Goal: Information Seeking & Learning: Learn about a topic

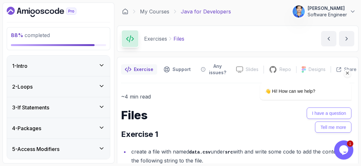
click at [348, 71] on icon "Chat attention grabber" at bounding box center [348, 73] width 6 height 6
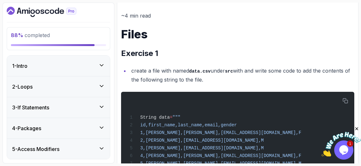
scroll to position [90, 0]
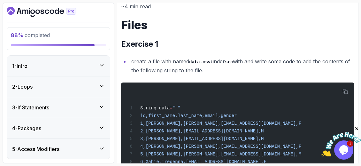
click at [359, 128] on icon "Close" at bounding box center [357, 129] width 6 height 6
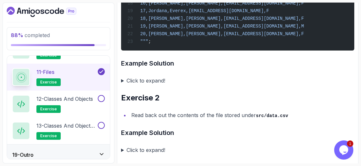
scroll to position [636, 0]
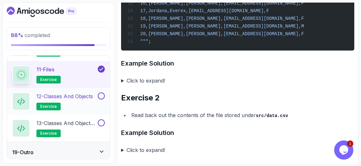
click at [90, 96] on p "12 - Classes and Objects" at bounding box center [64, 96] width 57 height 8
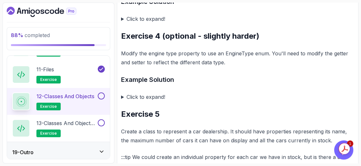
scroll to position [600, 0]
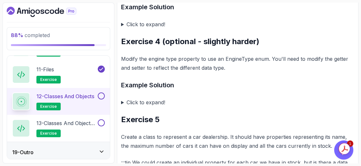
click at [131, 104] on summary "Click to expand!" at bounding box center [237, 102] width 233 height 9
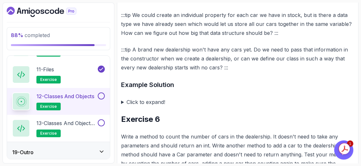
scroll to position [1327, 0]
click at [122, 106] on summary "Click to expand!" at bounding box center [237, 101] width 233 height 9
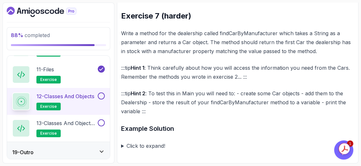
scroll to position [2189, 0]
click at [88, 123] on p "13 - Classes and Objects II" at bounding box center [66, 123] width 60 height 8
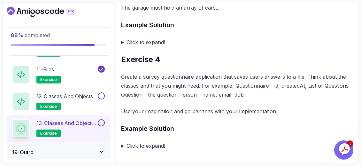
scroll to position [574, 0]
click at [102, 94] on button at bounding box center [101, 95] width 7 height 7
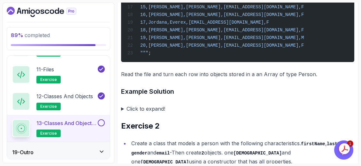
scroll to position [320, 0]
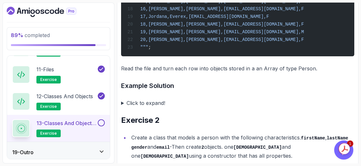
click at [61, 124] on h2 "13 - Classes and Objects II exercise" at bounding box center [66, 128] width 60 height 18
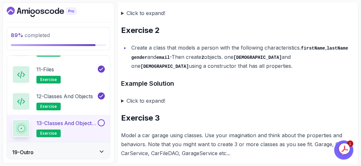
scroll to position [426, 0]
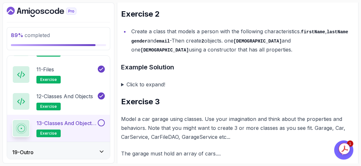
click at [126, 89] on summary "Click to expand!" at bounding box center [237, 84] width 233 height 9
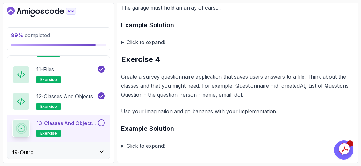
scroll to position [1245, 0]
click at [101, 121] on button at bounding box center [101, 122] width 7 height 7
click at [99, 148] on icon at bounding box center [101, 151] width 6 height 6
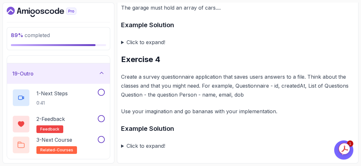
scroll to position [288, 0]
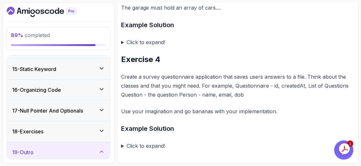
click at [101, 127] on icon at bounding box center [101, 130] width 6 height 6
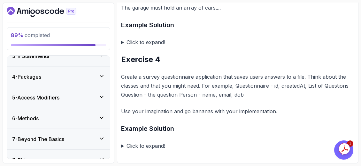
scroll to position [0, 0]
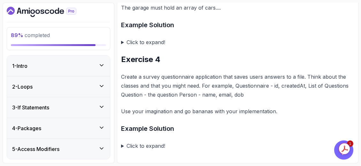
click at [103, 141] on div "5 - Access Modifiers" at bounding box center [58, 149] width 103 height 20
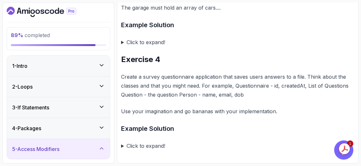
click at [96, 61] on div "1 - Intro" at bounding box center [58, 66] width 103 height 20
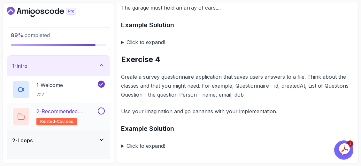
click at [99, 112] on button at bounding box center [101, 110] width 7 height 7
click at [101, 141] on icon at bounding box center [101, 139] width 6 height 6
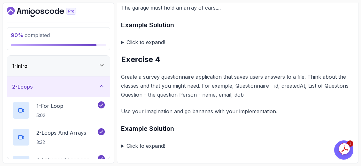
click at [100, 69] on div "1 - Intro" at bounding box center [58, 66] width 93 height 8
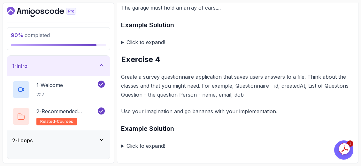
click at [102, 66] on icon at bounding box center [101, 65] width 6 height 6
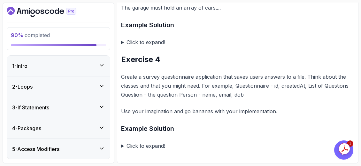
click at [104, 87] on icon at bounding box center [101, 86] width 6 height 6
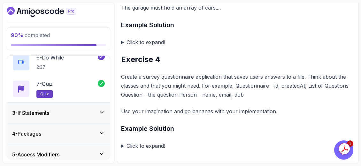
scroll to position [192, 0]
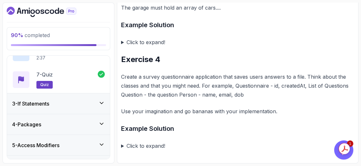
click at [101, 106] on div "3 - If Statements" at bounding box center [58, 104] width 93 height 8
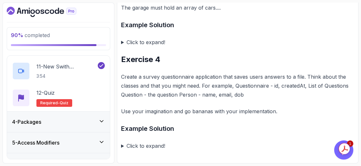
scroll to position [320, 0]
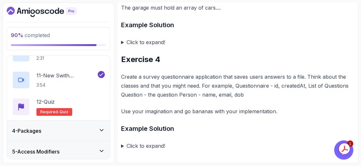
click at [101, 127] on icon at bounding box center [101, 130] width 6 height 6
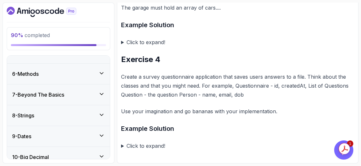
scroll to position [502, 0]
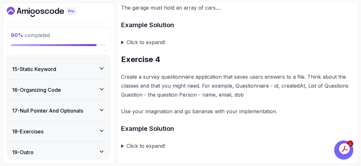
click at [101, 127] on icon at bounding box center [101, 130] width 6 height 6
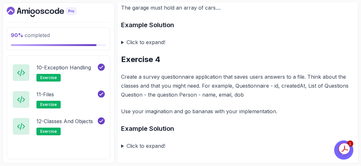
scroll to position [636, 0]
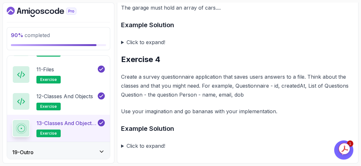
click at [104, 143] on div "19 - Outro" at bounding box center [58, 152] width 103 height 20
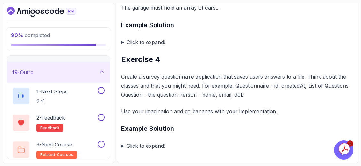
scroll to position [368, 0]
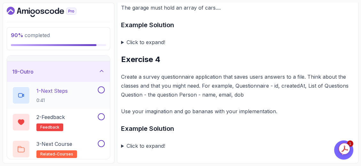
click at [101, 88] on button at bounding box center [101, 89] width 7 height 7
click at [103, 115] on button at bounding box center [101, 116] width 7 height 7
click at [104, 141] on button at bounding box center [101, 143] width 7 height 7
click at [72, 140] on p "3 - Next Course" at bounding box center [54, 144] width 36 height 8
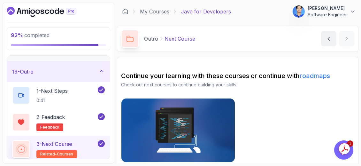
click at [169, 124] on img at bounding box center [178, 130] width 119 height 67
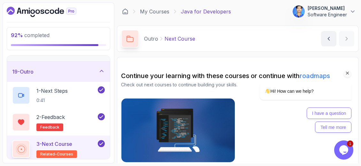
click at [42, 10] on icon "Dashboard" at bounding box center [43, 12] width 4 height 4
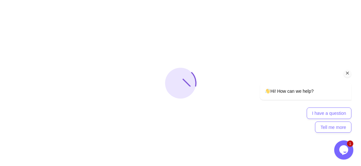
click at [346, 71] on icon "Chat attention grabber" at bounding box center [348, 73] width 6 height 6
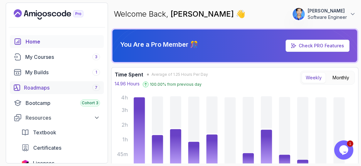
click at [50, 88] on div "Roadmaps 7" at bounding box center [62, 88] width 76 height 8
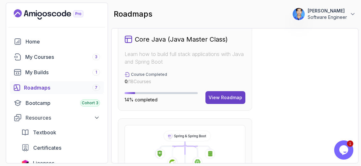
scroll to position [400, 0]
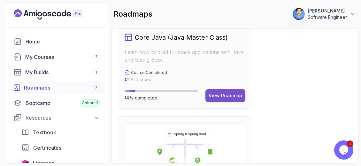
click at [230, 98] on button "View Roadmap" at bounding box center [225, 95] width 40 height 13
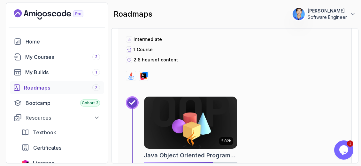
scroll to position [1171, 0]
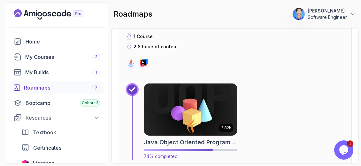
click at [205, 125] on img at bounding box center [191, 109] width 98 height 55
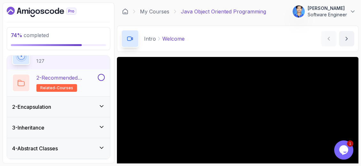
scroll to position [46, 0]
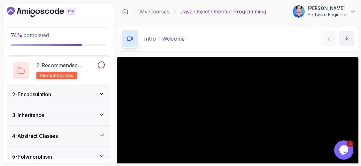
click at [100, 93] on icon at bounding box center [101, 93] width 6 height 6
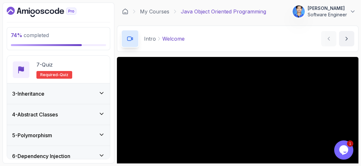
scroll to position [249, 0]
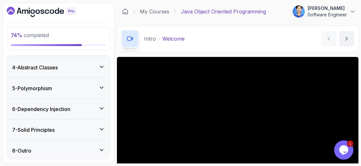
click at [92, 64] on div "4 - Abstract Classes" at bounding box center [58, 68] width 93 height 8
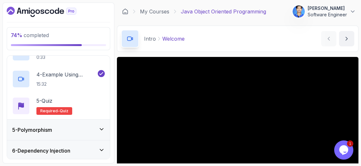
scroll to position [153, 0]
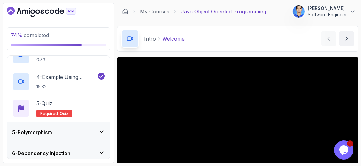
click at [94, 126] on div "5 - Polymorphism" at bounding box center [58, 132] width 103 height 20
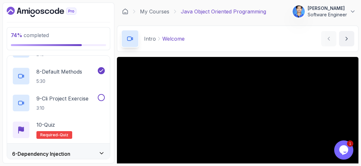
scroll to position [329, 0]
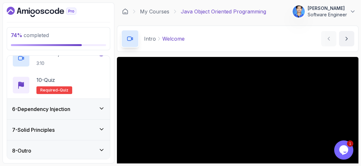
click at [90, 111] on div "6 - Dependency Injection" at bounding box center [58, 109] width 93 height 8
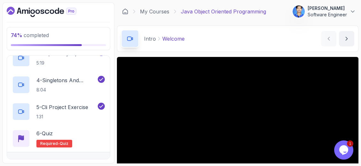
scroll to position [222, 0]
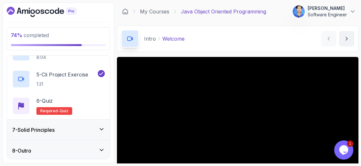
click at [80, 149] on div "8 - Outro" at bounding box center [58, 151] width 93 height 8
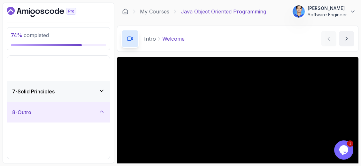
scroll to position [61, 0]
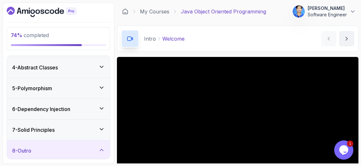
click at [88, 127] on div "7 - Solid Principles" at bounding box center [58, 130] width 93 height 8
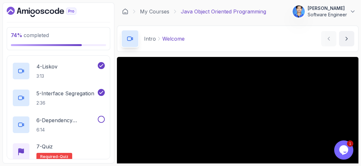
scroll to position [228, 0]
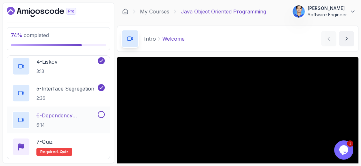
click at [70, 116] on p "6 - Dependency Inversion" at bounding box center [66, 116] width 60 height 8
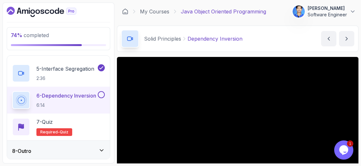
scroll to position [249, 0]
click at [93, 148] on div "8 - Outro" at bounding box center [58, 151] width 93 height 8
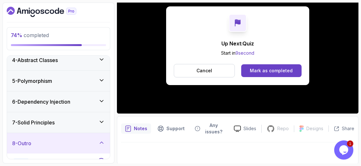
scroll to position [77, 0]
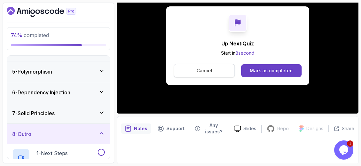
click at [214, 67] on button "Cancel" at bounding box center [204, 70] width 61 height 13
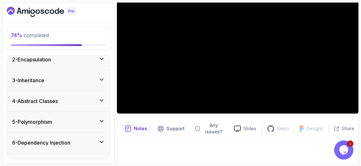
scroll to position [0, 0]
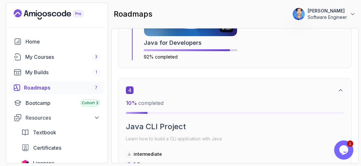
scroll to position [828, 0]
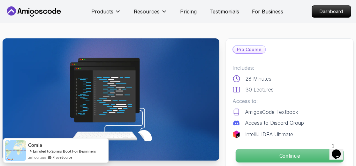
click at [281, 153] on p "Continue" at bounding box center [290, 155] width 108 height 13
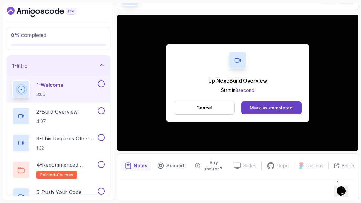
scroll to position [58, 0]
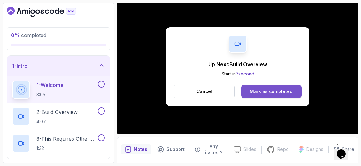
click at [282, 89] on div "Mark as completed" at bounding box center [271, 91] width 43 height 6
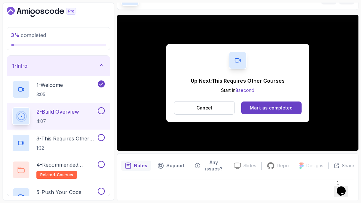
scroll to position [58, 0]
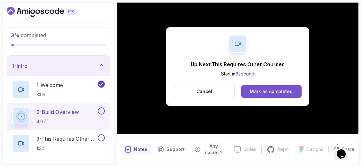
click at [293, 93] on button "Mark as completed" at bounding box center [271, 91] width 60 height 13
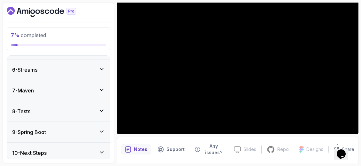
scroll to position [236, 0]
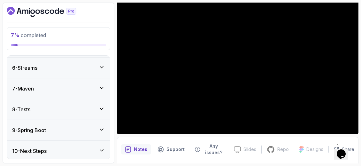
click at [102, 129] on icon at bounding box center [101, 129] width 6 height 6
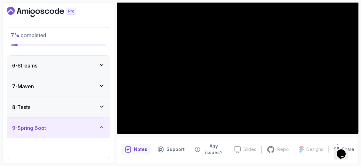
scroll to position [102, 0]
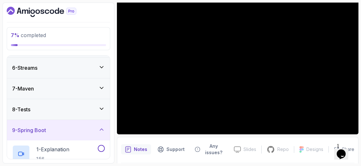
click at [102, 129] on icon at bounding box center [101, 129] width 6 height 6
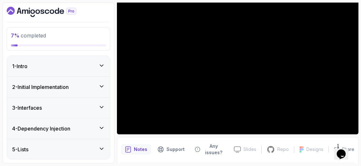
scroll to position [42, 0]
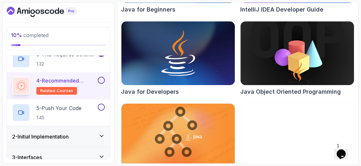
scroll to position [135, 0]
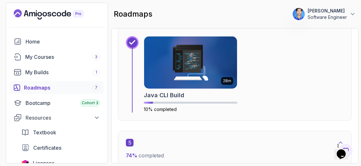
scroll to position [959, 0]
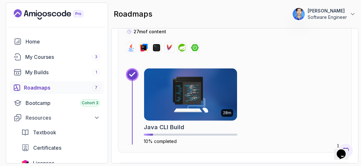
click at [264, 86] on div "28m Java CLI Build 10% completed" at bounding box center [244, 106] width 200 height 76
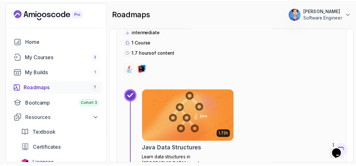
scroll to position [1630, 0]
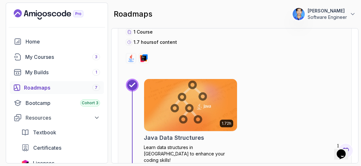
click at [220, 102] on img at bounding box center [191, 105] width 98 height 55
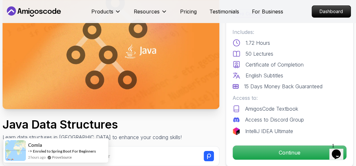
scroll to position [96, 0]
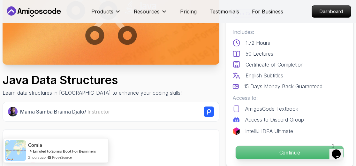
click at [274, 148] on p "Continue" at bounding box center [290, 152] width 108 height 13
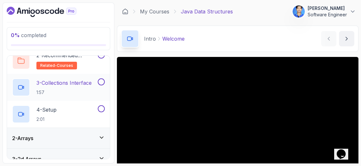
scroll to position [64, 0]
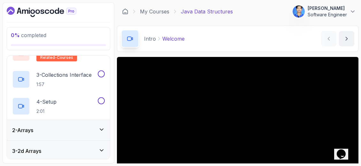
click at [101, 129] on icon at bounding box center [101, 130] width 3 height 2
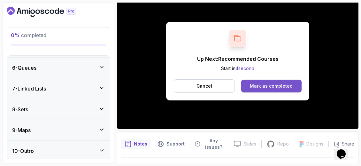
click at [262, 87] on div "Mark as completed" at bounding box center [271, 86] width 43 height 6
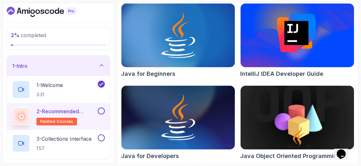
scroll to position [97, 0]
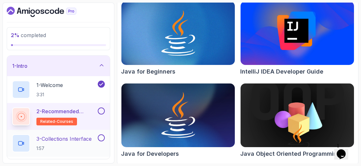
click at [63, 149] on p "1:57" at bounding box center [63, 148] width 55 height 6
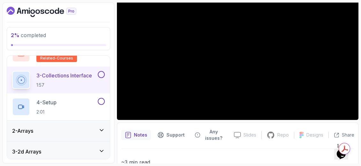
scroll to position [74, 0]
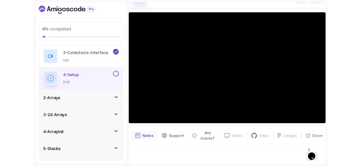
scroll to position [73, 0]
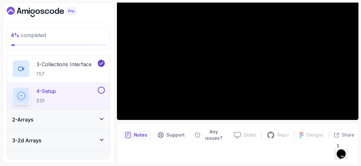
click at [64, 126] on div "2 - Arrays" at bounding box center [58, 119] width 103 height 20
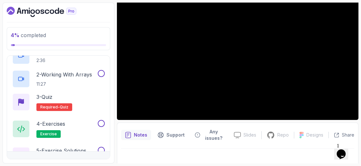
scroll to position [24, 0]
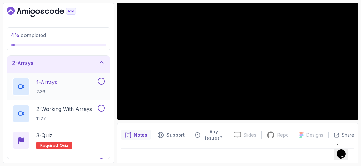
click at [96, 89] on div "1 - Arrays 2:36" at bounding box center [54, 87] width 84 height 18
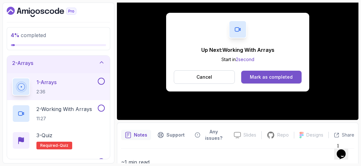
click at [290, 75] on div "Mark as completed" at bounding box center [271, 77] width 43 height 6
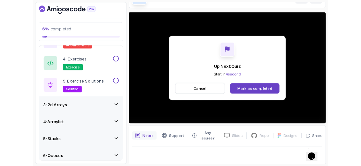
scroll to position [73, 0]
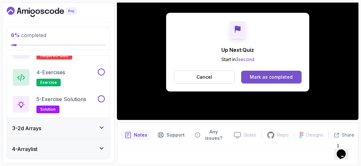
click at [286, 79] on div "Mark as completed" at bounding box center [271, 77] width 43 height 6
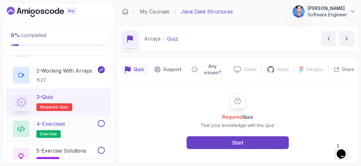
scroll to position [62, 0]
click at [89, 129] on div "4 - Exercises exercise" at bounding box center [54, 129] width 84 height 18
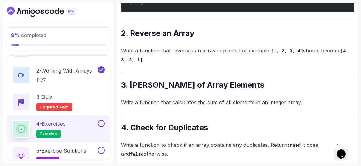
scroll to position [267, 0]
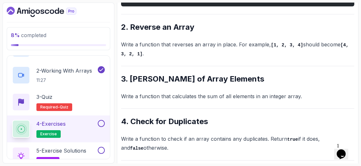
click at [171, 52] on p "Write a function that reverses an array in place. For example, [1, 2, 3, 4] sho…" at bounding box center [237, 49] width 233 height 18
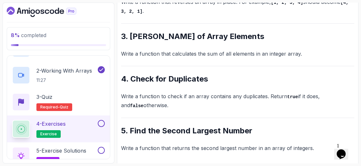
scroll to position [310, 0]
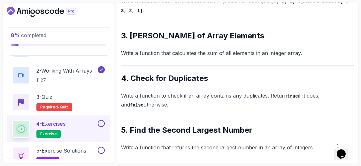
click at [101, 124] on button at bounding box center [101, 123] width 7 height 7
click at [86, 148] on p "5 - Exercise Solutions" at bounding box center [61, 151] width 50 height 8
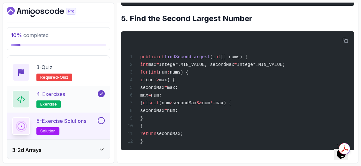
scroll to position [96, 0]
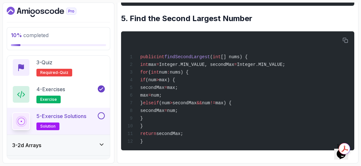
click at [102, 112] on button at bounding box center [101, 115] width 7 height 7
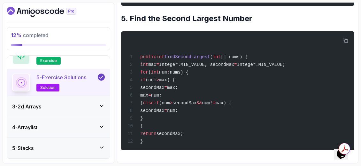
scroll to position [146, 0]
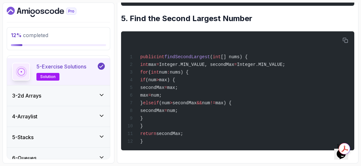
click at [89, 93] on div "3 - 2d Arrays" at bounding box center [58, 96] width 93 height 8
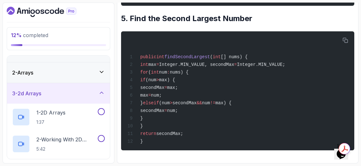
scroll to position [10, 0]
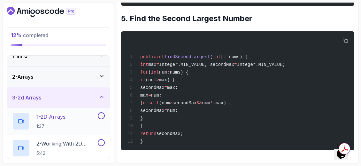
click at [81, 113] on div "1 - 2D Arrays 1:37" at bounding box center [54, 121] width 84 height 18
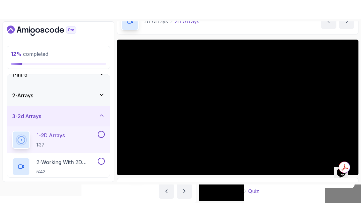
scroll to position [56, 0]
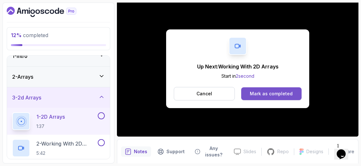
click at [251, 90] on div "Mark as completed" at bounding box center [271, 93] width 43 height 6
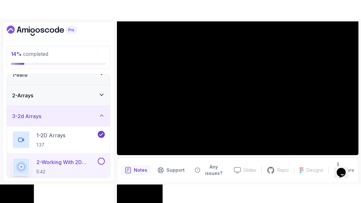
scroll to position [42, 0]
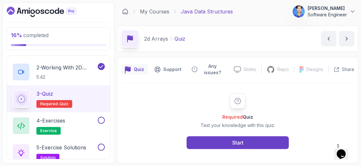
scroll to position [88, 0]
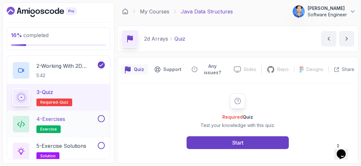
click at [81, 128] on div "4 - Exercises exercise" at bounding box center [54, 124] width 84 height 18
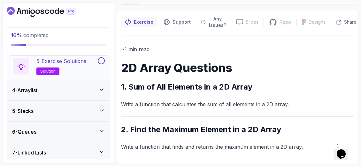
scroll to position [172, 0]
click at [73, 66] on h2 "5 - Exercise Solutions solution" at bounding box center [61, 67] width 50 height 18
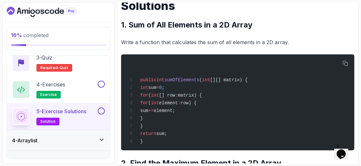
scroll to position [117, 0]
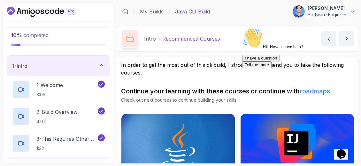
scroll to position [135, 0]
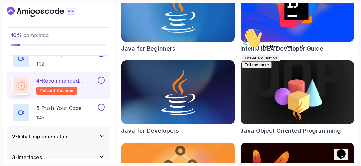
click at [289, 28] on div "Hi! How can we help? I have a question Tell me more" at bounding box center [299, 48] width 115 height 40
click at [242, 28] on icon "Chat attention grabber" at bounding box center [242, 28] width 0 height 0
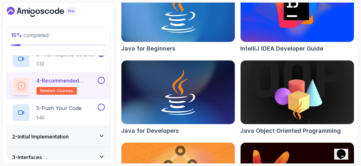
click at [279, 29] on img at bounding box center [297, 10] width 119 height 67
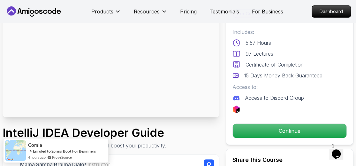
scroll to position [60, 0]
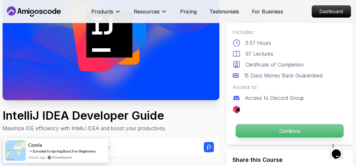
click at [277, 129] on p "Continue" at bounding box center [290, 130] width 108 height 13
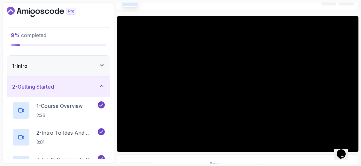
scroll to position [48, 0]
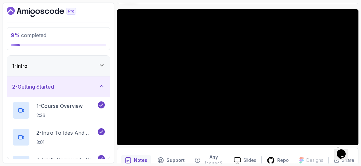
click at [103, 87] on icon at bounding box center [101, 86] width 6 height 6
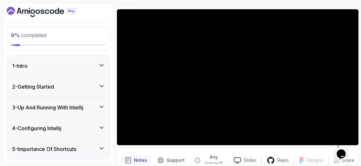
click at [103, 87] on icon at bounding box center [101, 86] width 6 height 6
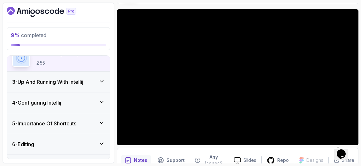
scroll to position [193, 0]
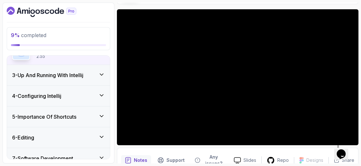
click at [99, 79] on div "3 - Up And Running With Intellij" at bounding box center [58, 75] width 103 height 20
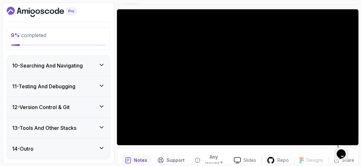
scroll to position [426, 0]
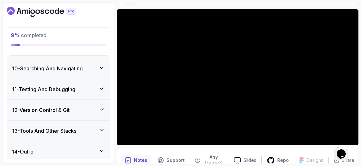
click at [97, 71] on div "10 - Searching And Navigating" at bounding box center [58, 68] width 103 height 20
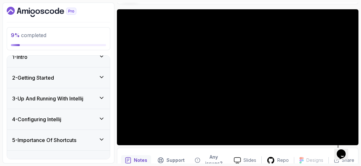
scroll to position [0, 0]
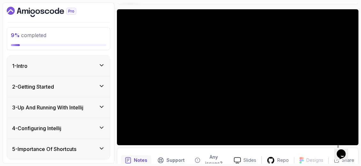
click at [99, 104] on icon at bounding box center [101, 107] width 6 height 6
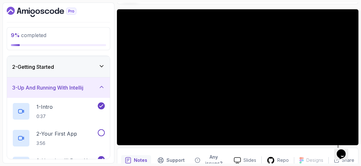
scroll to position [20, 0]
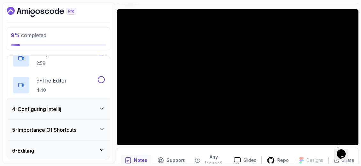
click at [96, 113] on div "4 - Configuring Intellij" at bounding box center [58, 109] width 103 height 20
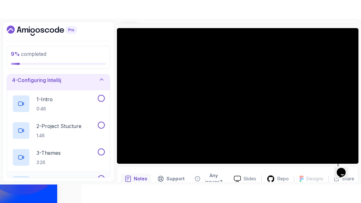
scroll to position [50, 0]
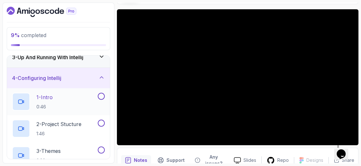
click at [93, 103] on div "1 - Intro 0:46" at bounding box center [54, 102] width 84 height 18
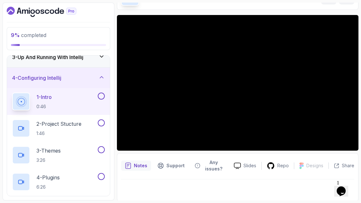
scroll to position [48, 0]
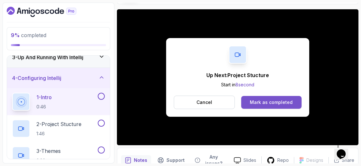
click at [278, 101] on div "Mark as completed" at bounding box center [271, 102] width 43 height 6
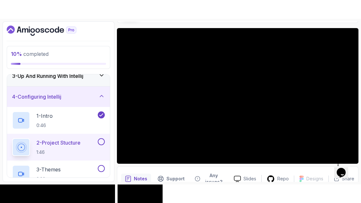
scroll to position [42, 0]
